Goal: Task Accomplishment & Management: Manage account settings

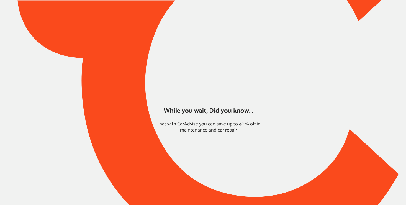
type input "*****"
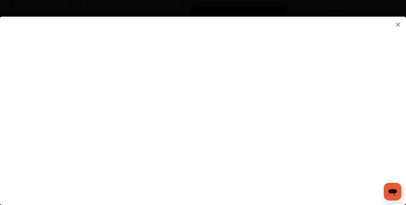
scroll to position [127, 0]
click at [376, 132] on flutter-view at bounding box center [203, 105] width 406 height 177
click at [402, 150] on flutter-view at bounding box center [203, 105] width 406 height 177
click at [226, 164] on flutter-view at bounding box center [203, 105] width 406 height 177
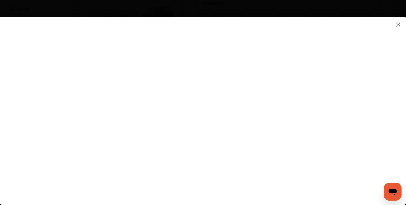
click at [245, 181] on flutter-view at bounding box center [203, 105] width 406 height 177
click at [283, 98] on flutter-view at bounding box center [203, 105] width 406 height 177
click at [352, 98] on flutter-view at bounding box center [203, 105] width 406 height 177
click at [331, 78] on flutter-view at bounding box center [203, 105] width 406 height 177
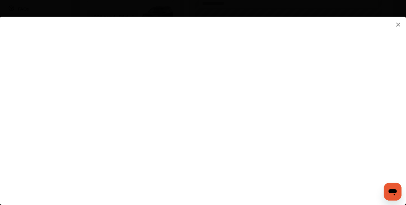
click at [398, 24] on img at bounding box center [398, 24] width 7 height 7
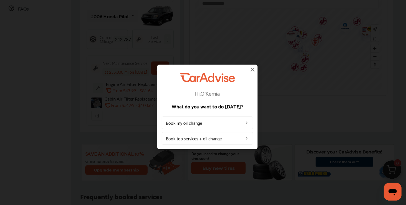
click at [252, 70] on img at bounding box center [252, 69] width 7 height 7
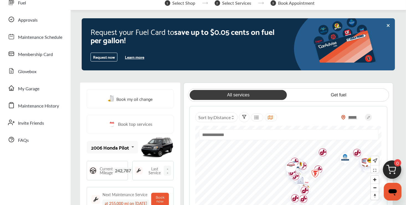
scroll to position [0, 0]
